Goal: Navigation & Orientation: Find specific page/section

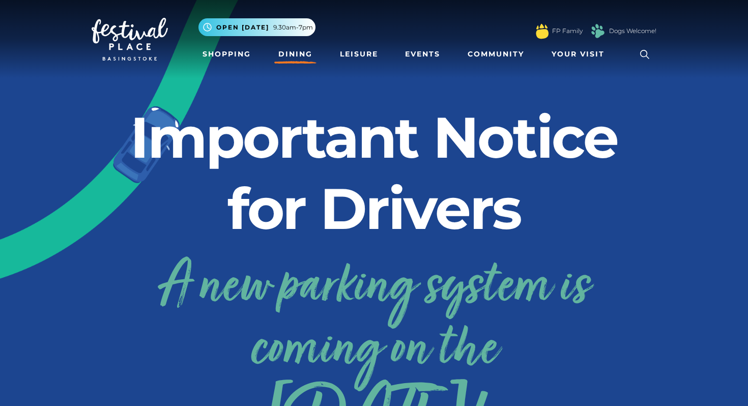
click at [296, 49] on link "Dining" at bounding box center [295, 54] width 42 height 19
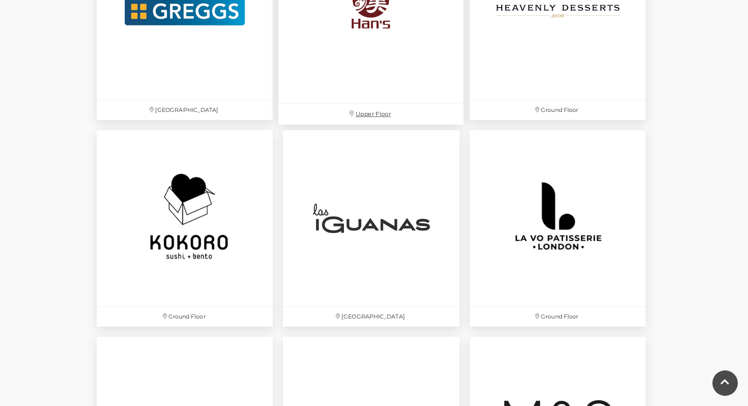
scroll to position [2163, 0]
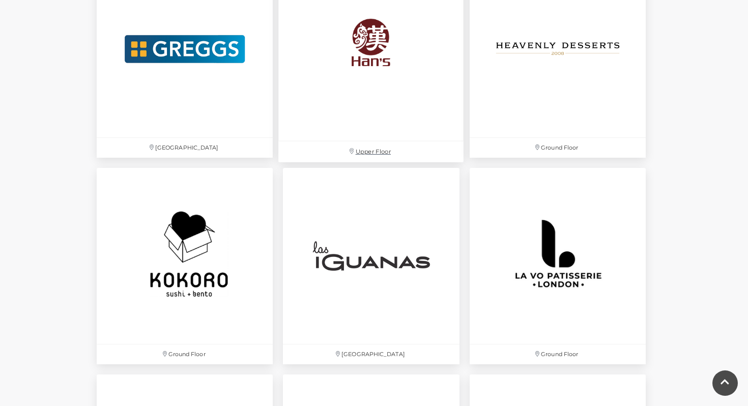
click at [351, 106] on img at bounding box center [371, 48] width 185 height 185
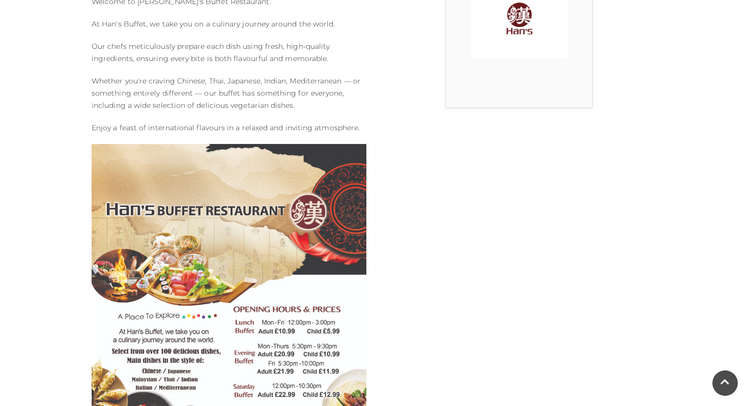
scroll to position [473, 0]
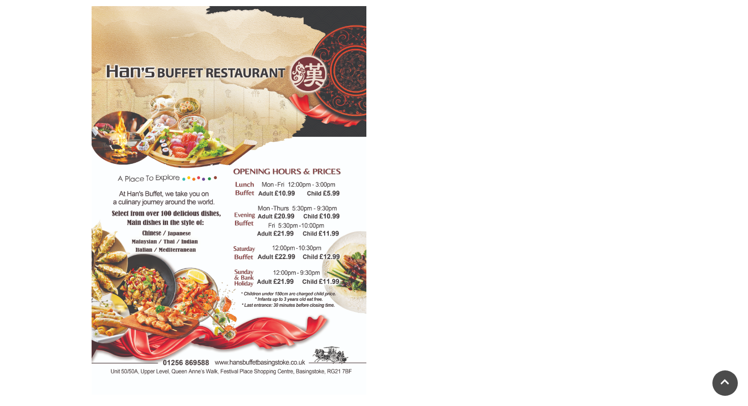
click at [195, 155] on img at bounding box center [229, 200] width 275 height 389
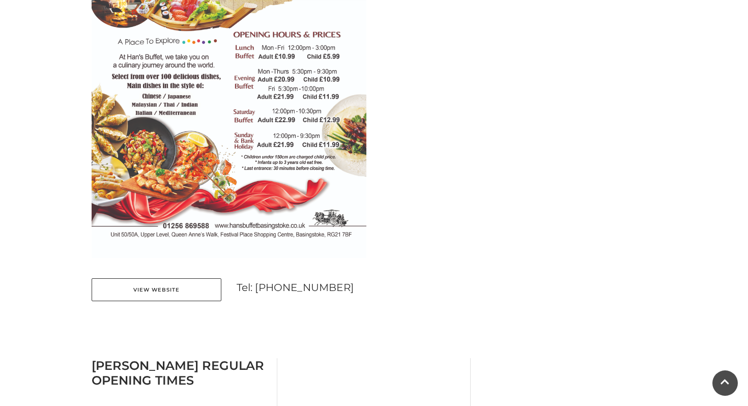
scroll to position [773, 0]
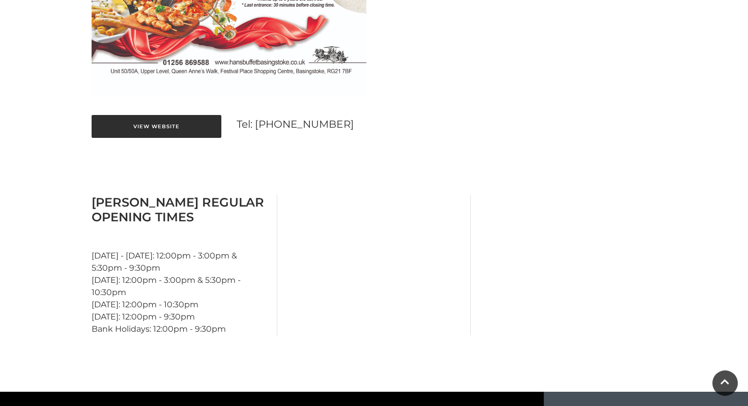
click at [173, 119] on link "View Website" at bounding box center [157, 126] width 130 height 23
